Goal: Find specific page/section: Find specific page/section

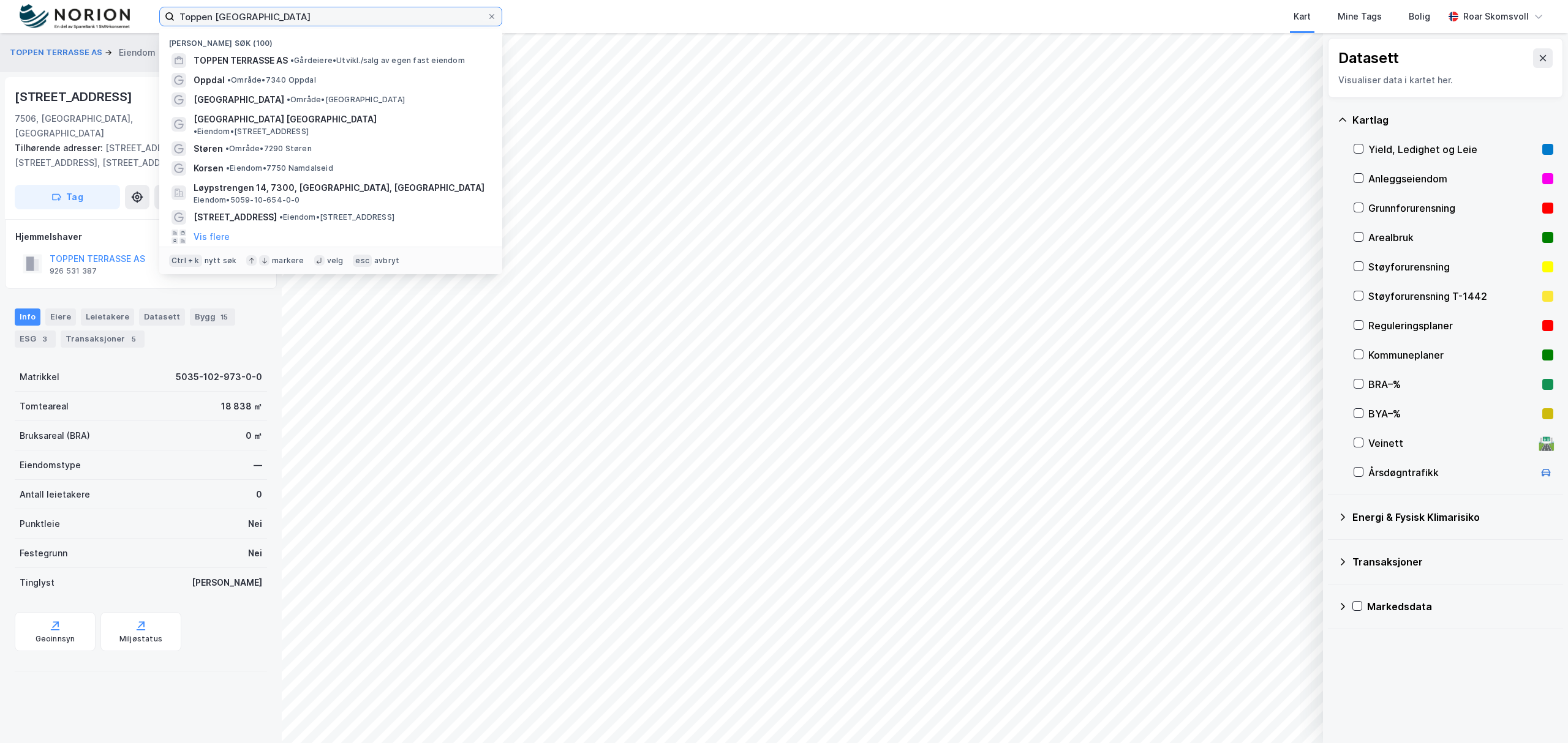
drag, startPoint x: 344, startPoint y: 21, endPoint x: 113, endPoint y: 11, distance: 231.2
click at [113, 11] on div "Toppen terrasse - Stjørdal Nylige søk (100) TOPPEN TERRASSE AS • Gårdeiere • [G…" at bounding box center [784, 17] width 1568 height 33
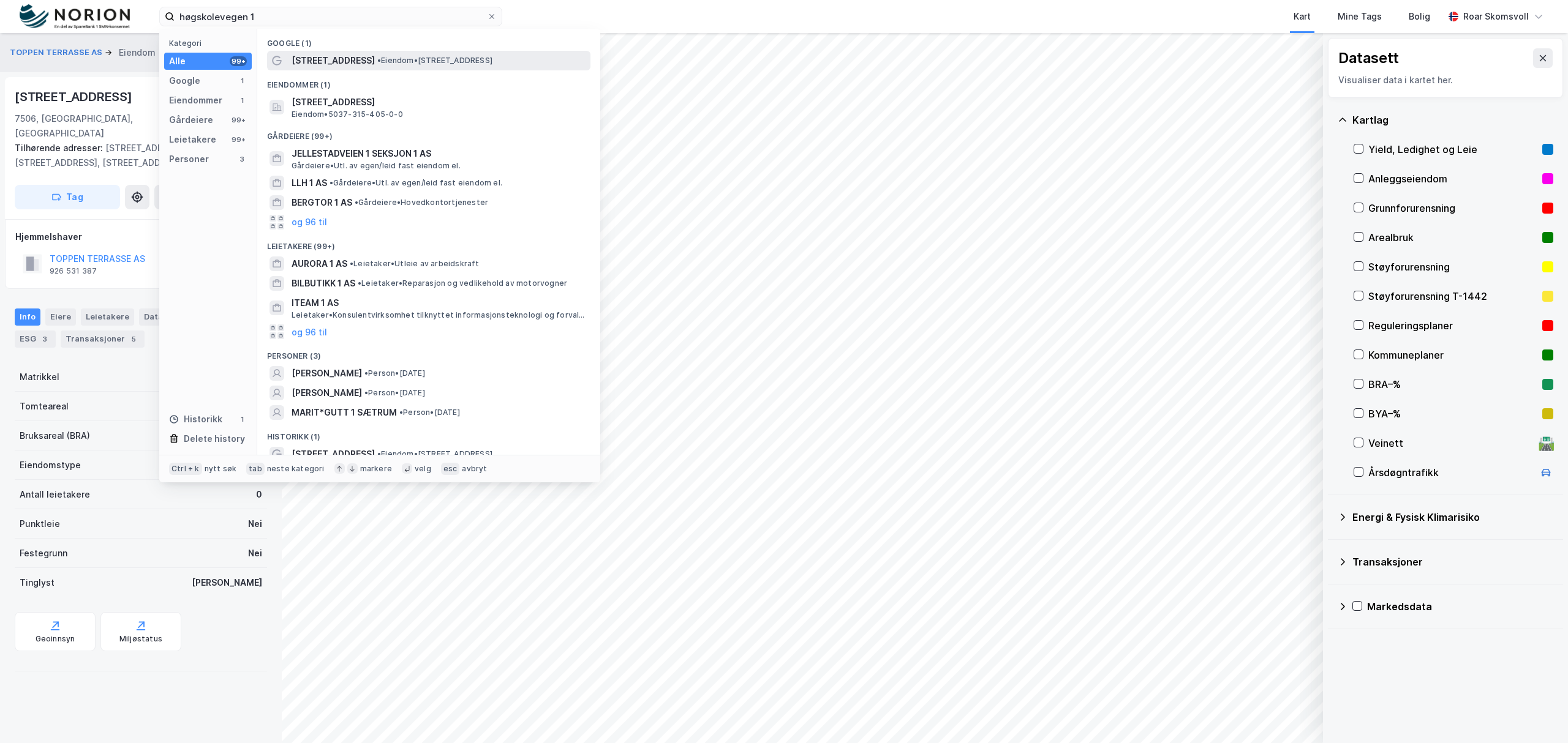
click at [330, 53] on span "[STREET_ADDRESS]" at bounding box center [333, 61] width 84 height 15
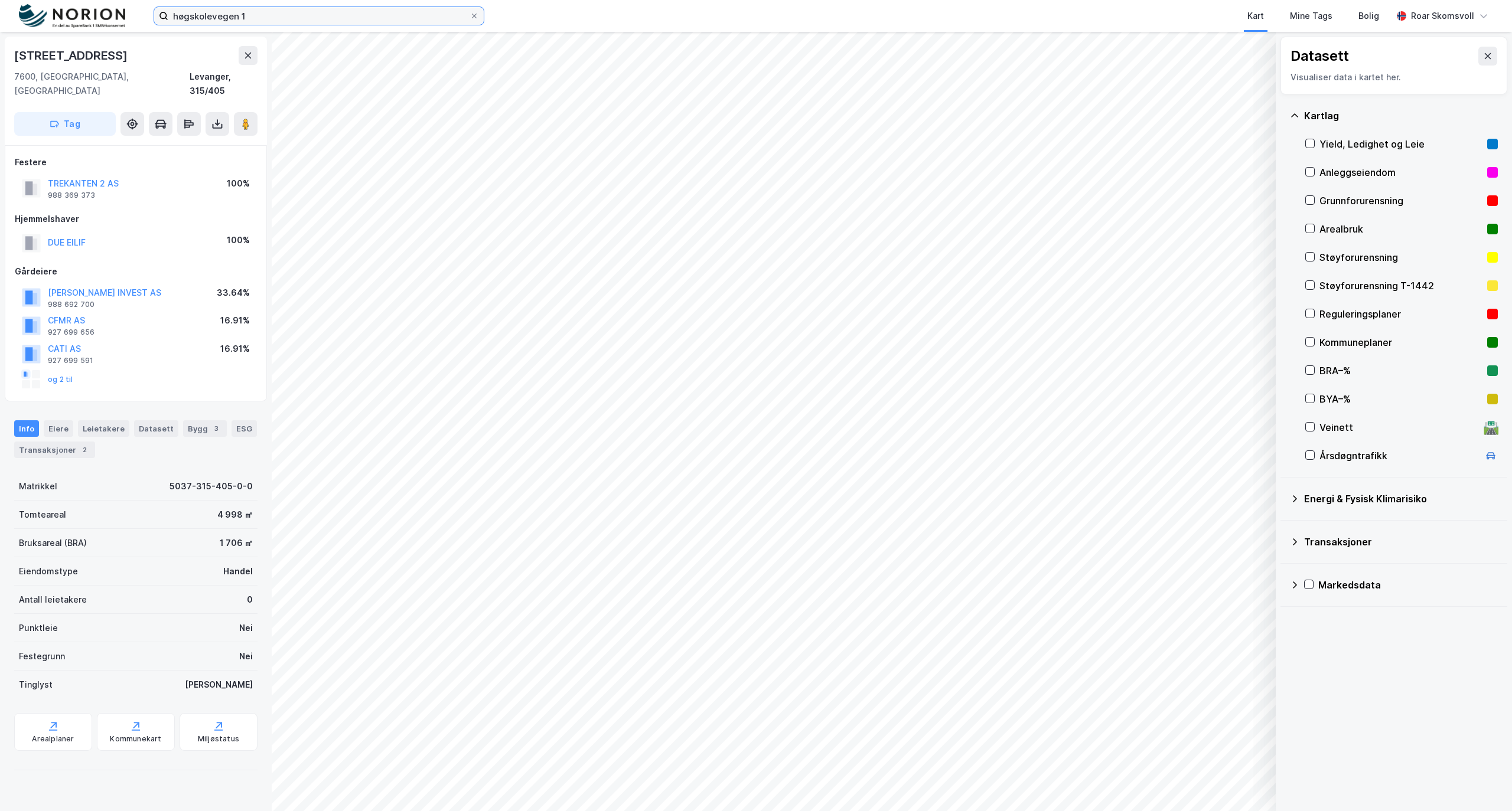
drag, startPoint x: 298, startPoint y: 15, endPoint x: 0, endPoint y: 12, distance: 298.0
click at [0, 29] on div "høgskolevegen 1 Kart Mine Tags Bolig [PERSON_NAME]" at bounding box center [756, 16] width 1512 height 32
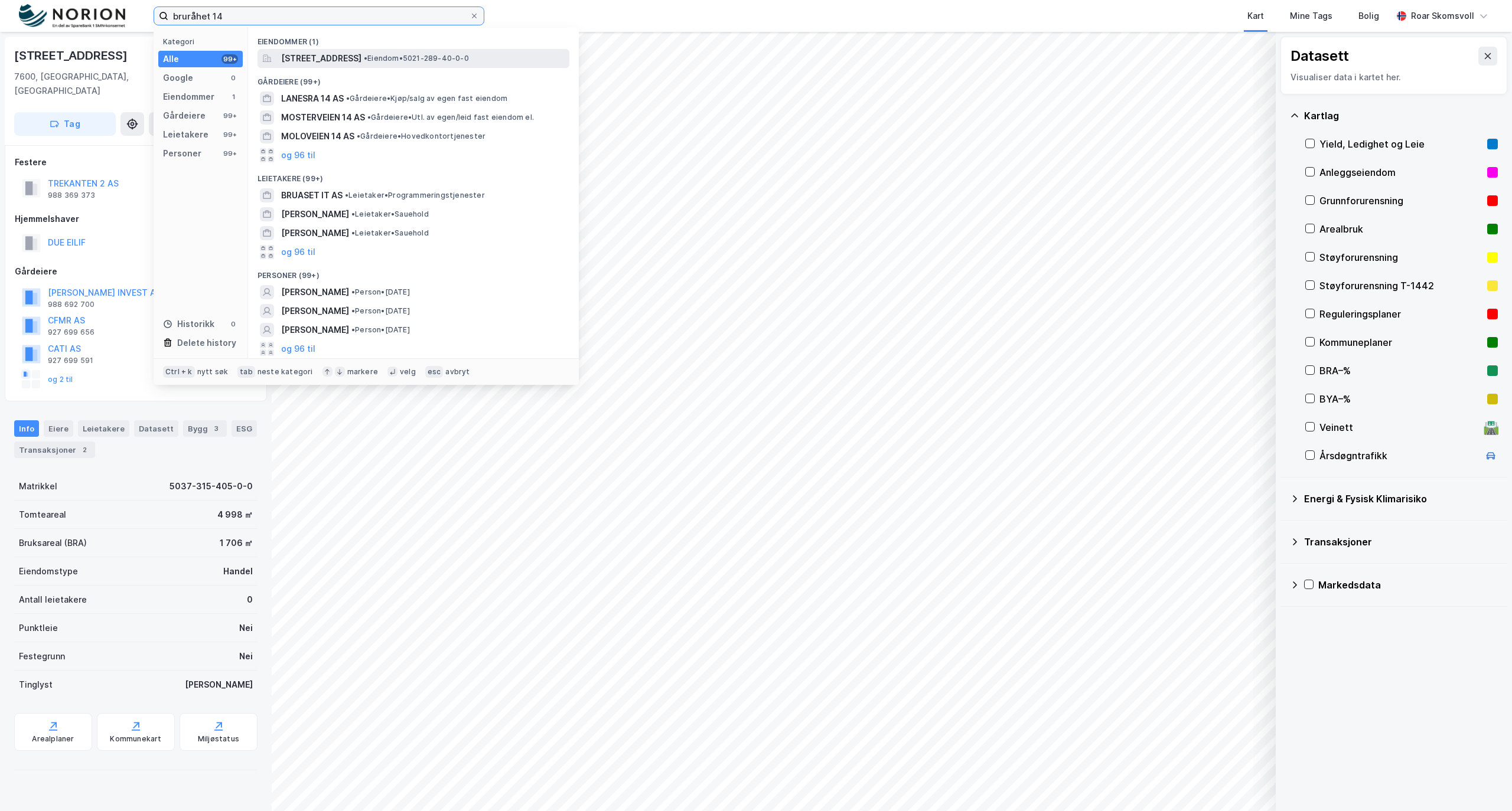
type input "bruråhet 14"
click at [305, 53] on span "[STREET_ADDRESS]" at bounding box center [321, 59] width 81 height 15
